Goal: Transaction & Acquisition: Download file/media

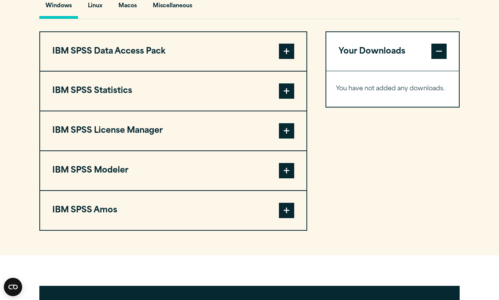
scroll to position [522, 0]
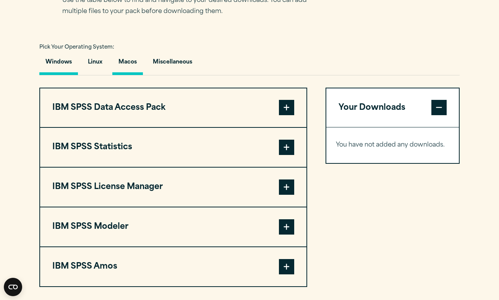
click at [124, 75] on button "Macos" at bounding box center [127, 64] width 31 height 22
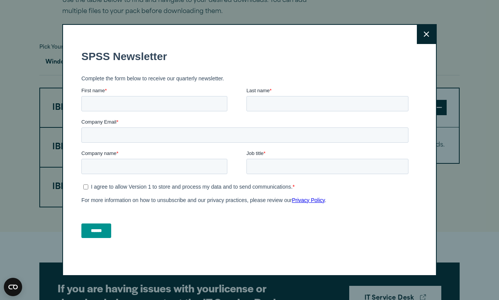
click at [432, 37] on button "Close" at bounding box center [426, 34] width 19 height 19
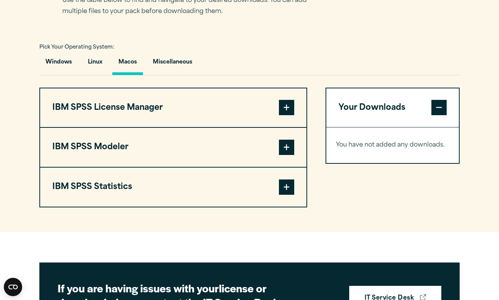
click at [284, 206] on button "IBM SPSS Statistics" at bounding box center [173, 186] width 267 height 39
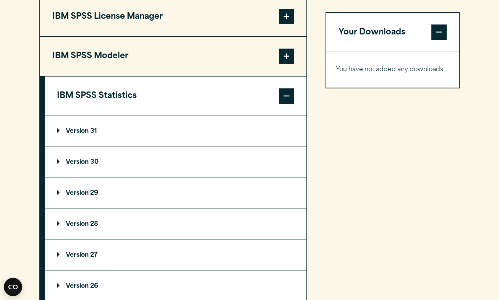
scroll to position [600, 0]
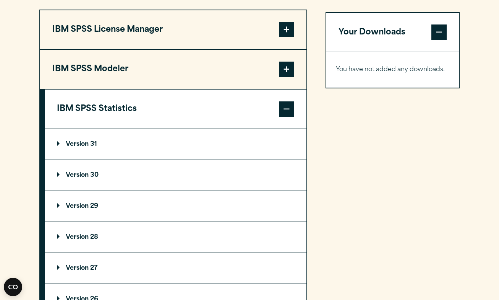
click at [62, 159] on summary "Version 31" at bounding box center [176, 144] width 262 height 31
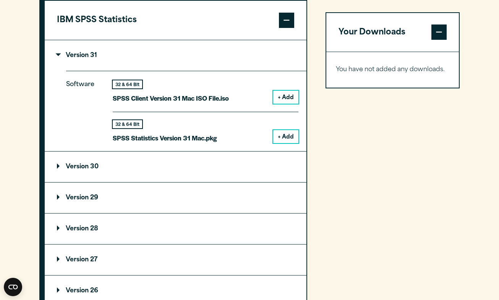
scroll to position [694, 0]
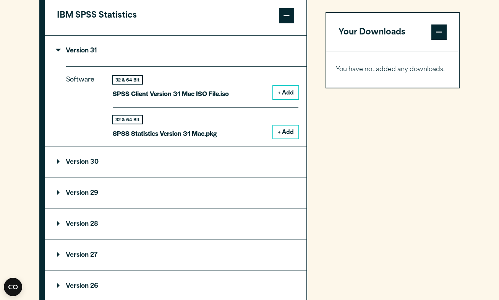
click at [59, 165] on p "Version 30" at bounding box center [78, 162] width 42 height 6
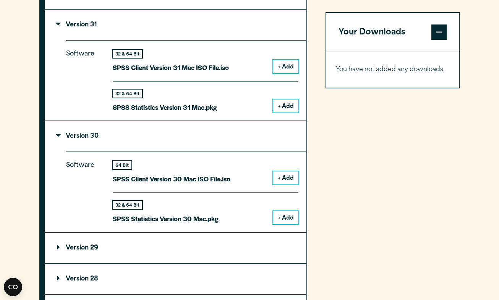
scroll to position [718, 0]
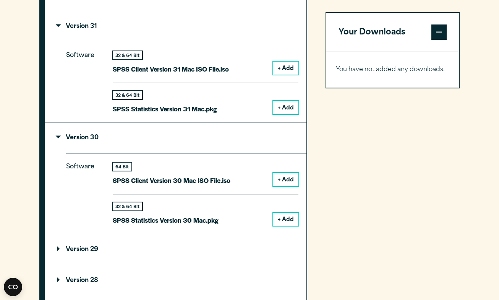
click at [54, 42] on summary "Version 31" at bounding box center [176, 26] width 262 height 31
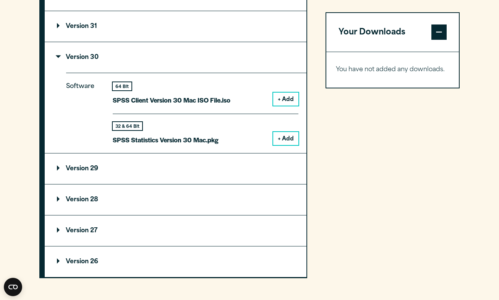
click at [283, 145] on button "+ Add" at bounding box center [285, 138] width 25 height 13
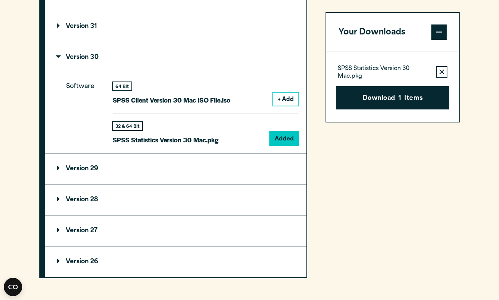
click at [442, 70] on icon "button" at bounding box center [442, 72] width 5 height 5
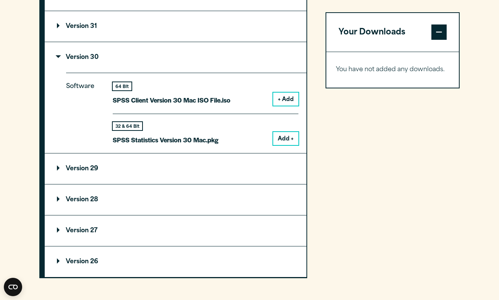
click at [279, 145] on button "Add +" at bounding box center [285, 138] width 25 height 13
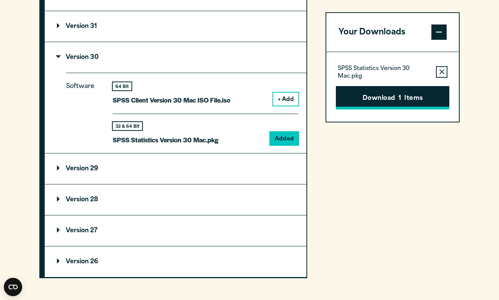
click at [395, 94] on button "Download 1 Items" at bounding box center [393, 98] width 114 height 24
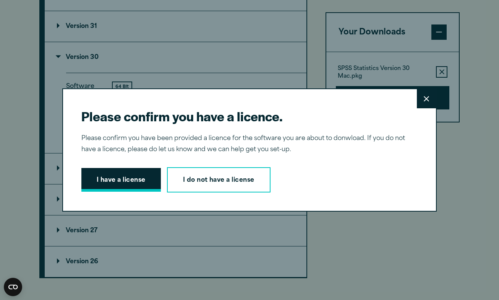
click at [133, 185] on button "I have a license" at bounding box center [121, 180] width 80 height 24
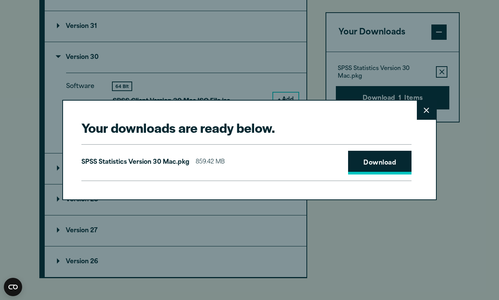
click at [389, 160] on link "Download" at bounding box center [379, 163] width 63 height 24
